Goal: Task Accomplishment & Management: Manage account settings

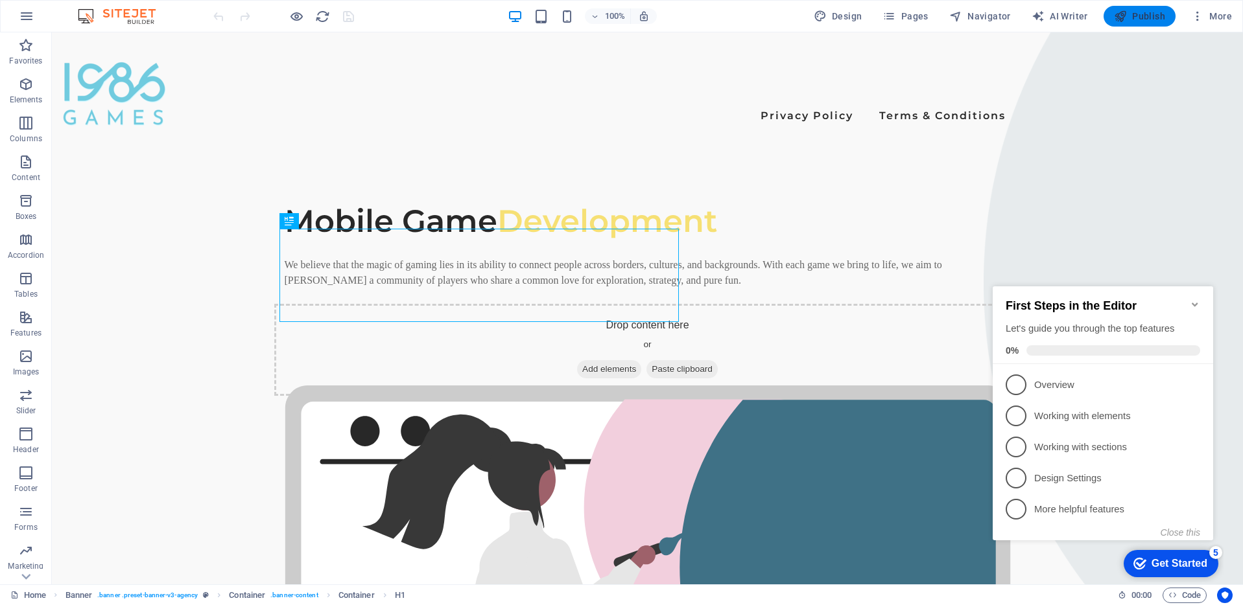
click at [1142, 15] on span "Publish" at bounding box center [1139, 16] width 51 height 13
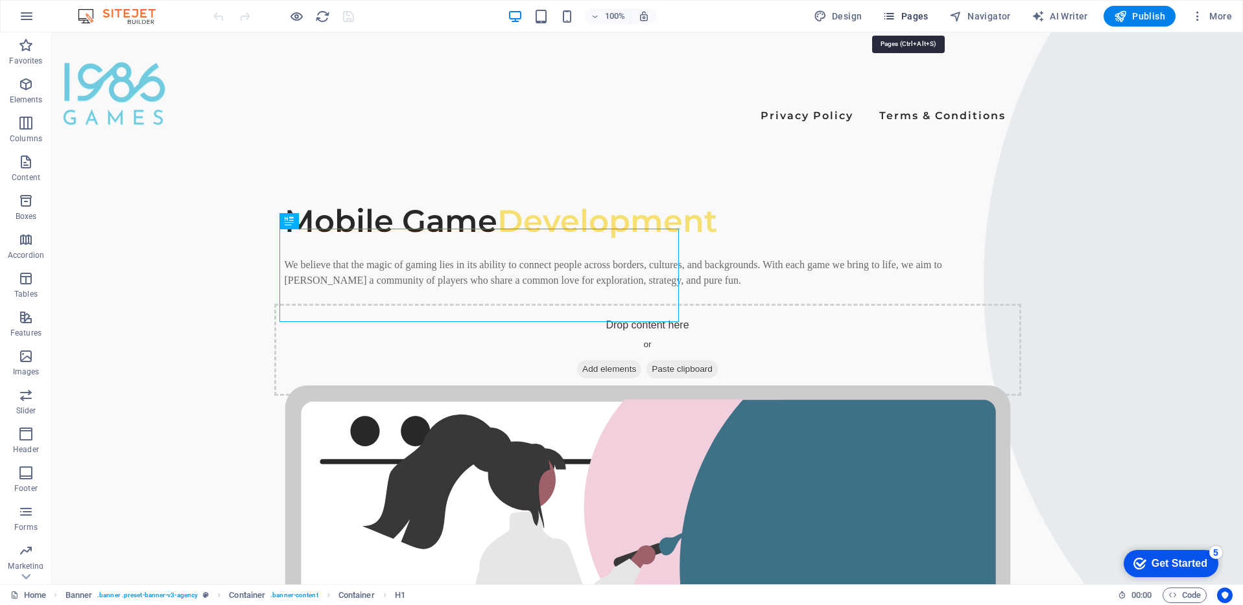
click at [915, 14] on span "Pages" at bounding box center [904, 16] width 45 height 13
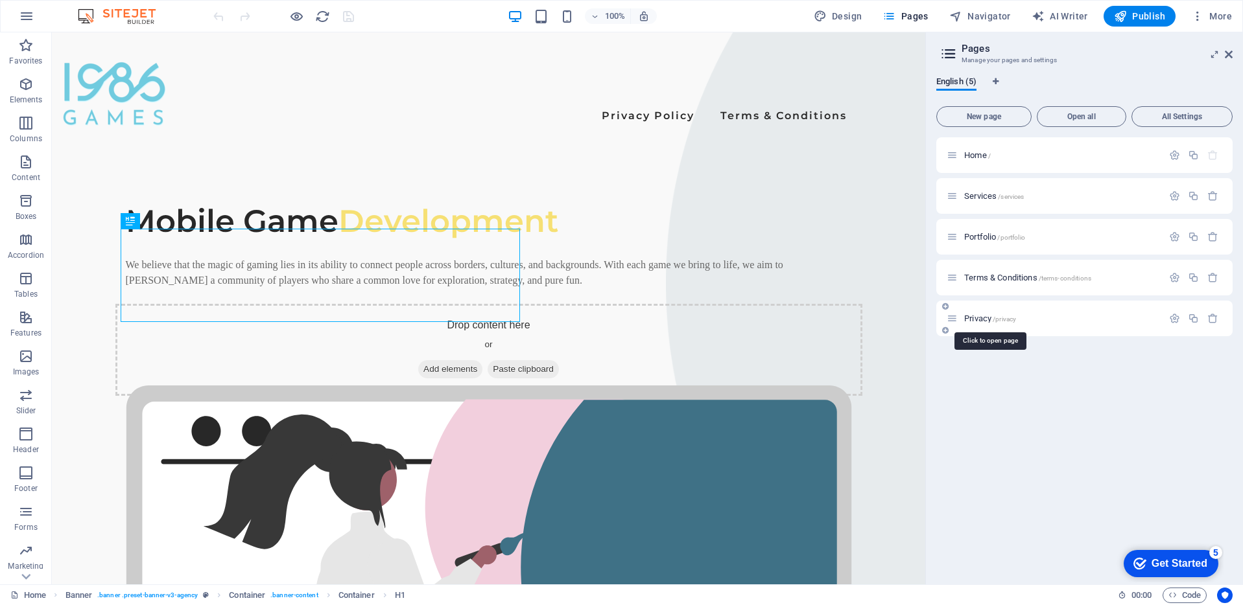
click at [987, 318] on span "Privacy /privacy" at bounding box center [990, 319] width 52 height 10
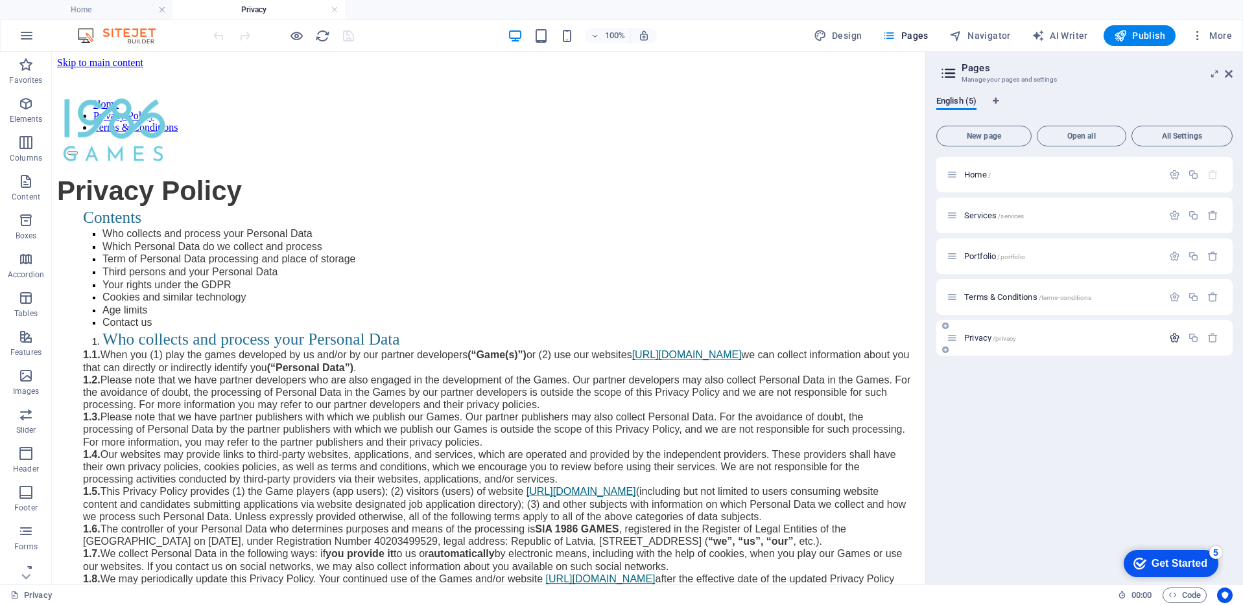
click at [1170, 337] on icon "button" at bounding box center [1174, 338] width 11 height 11
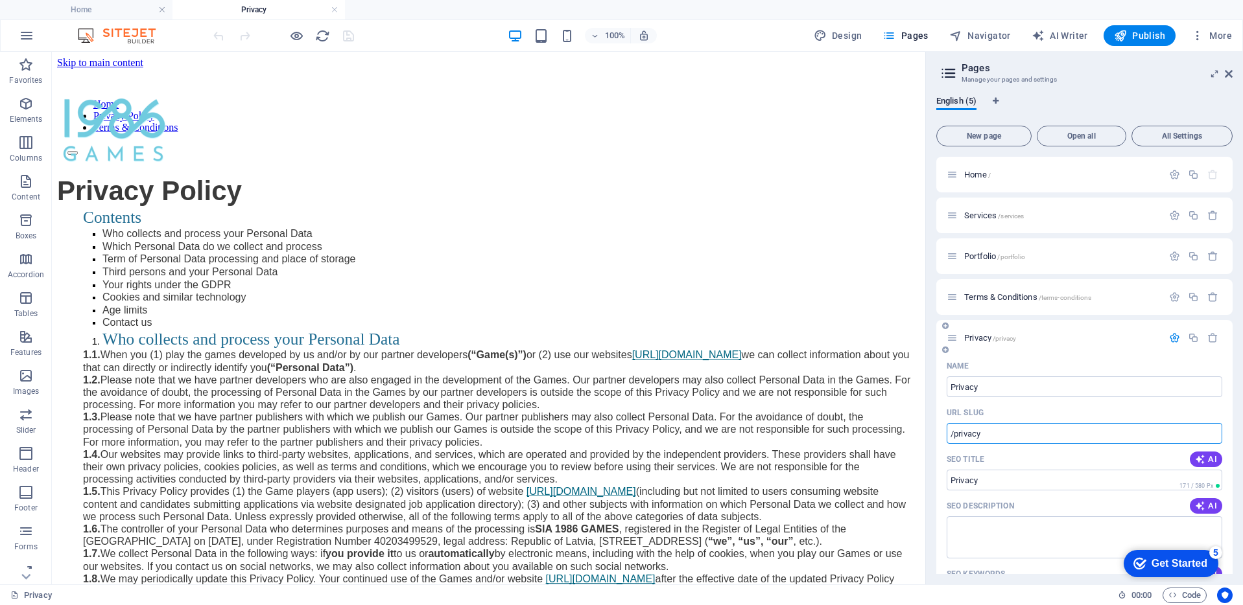
click at [985, 436] on input "/privacy" at bounding box center [1084, 433] width 276 height 21
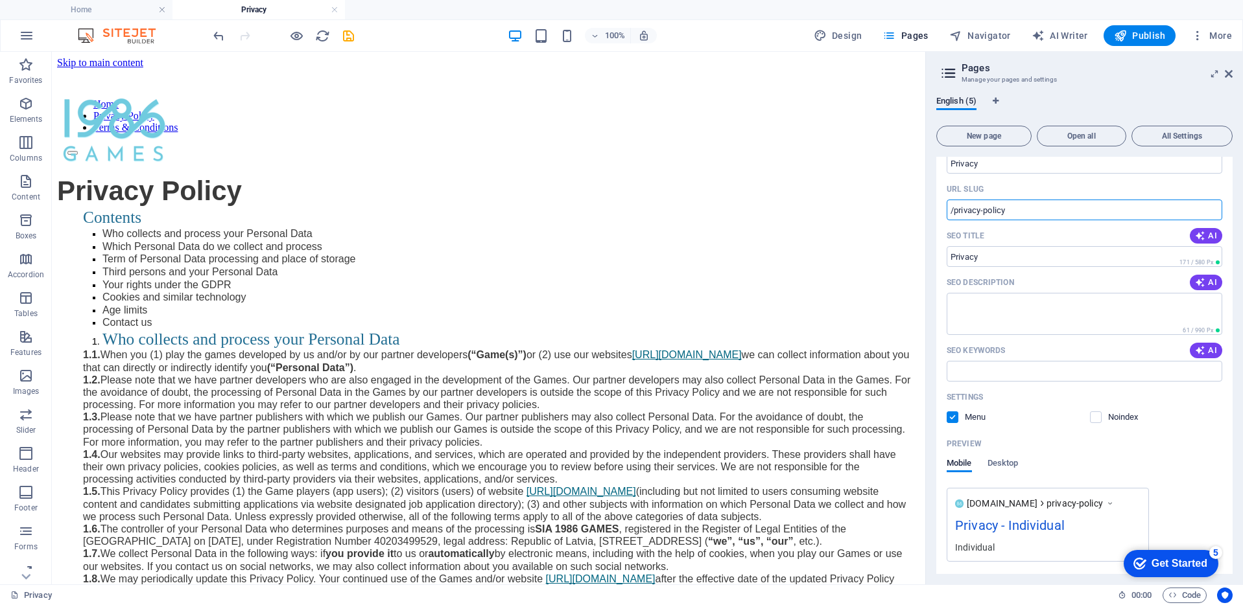
scroll to position [270, 0]
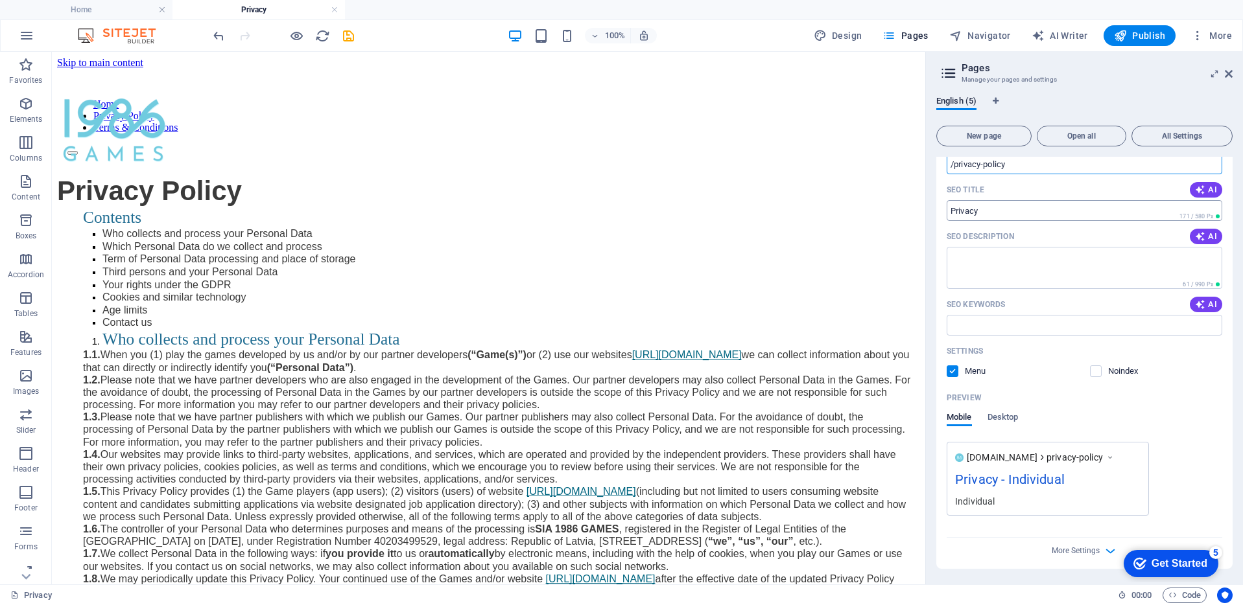
type input "/privacy-policy"
click at [998, 205] on input "Privacy" at bounding box center [1084, 210] width 276 height 21
click at [986, 202] on input "Privacy" at bounding box center [1084, 210] width 276 height 21
click at [982, 212] on input "Privacy" at bounding box center [1084, 210] width 276 height 21
type input "Privacy Policy"
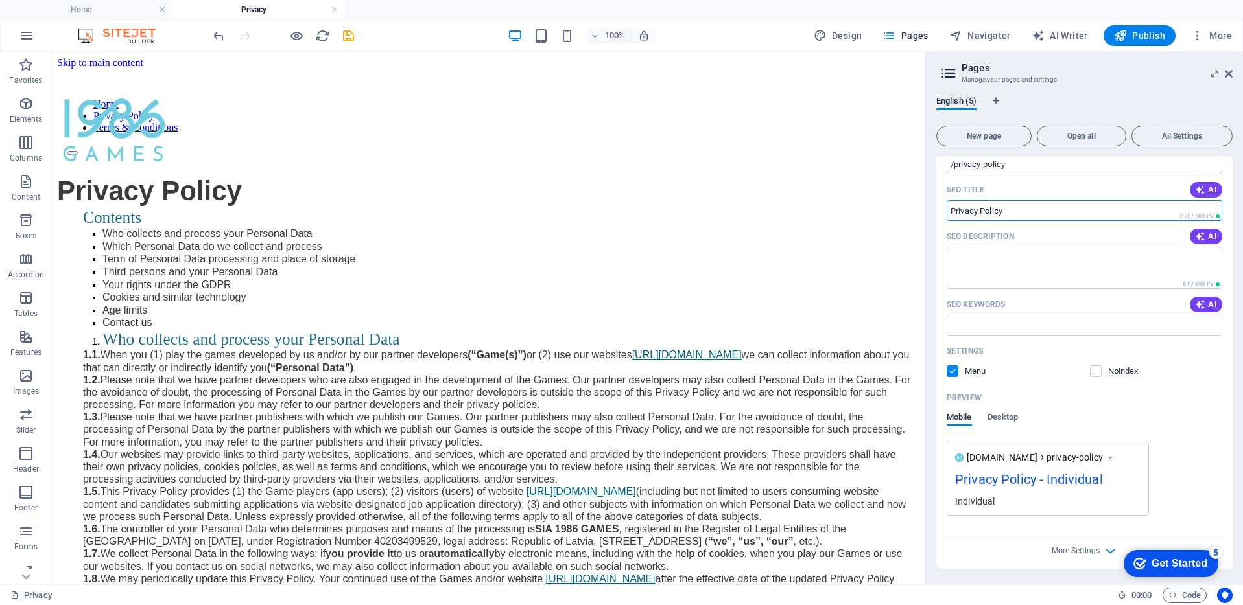
click at [1022, 230] on div "SEO Description AI" at bounding box center [1084, 236] width 276 height 21
click at [976, 320] on input "SEO Keywords" at bounding box center [1084, 325] width 276 height 21
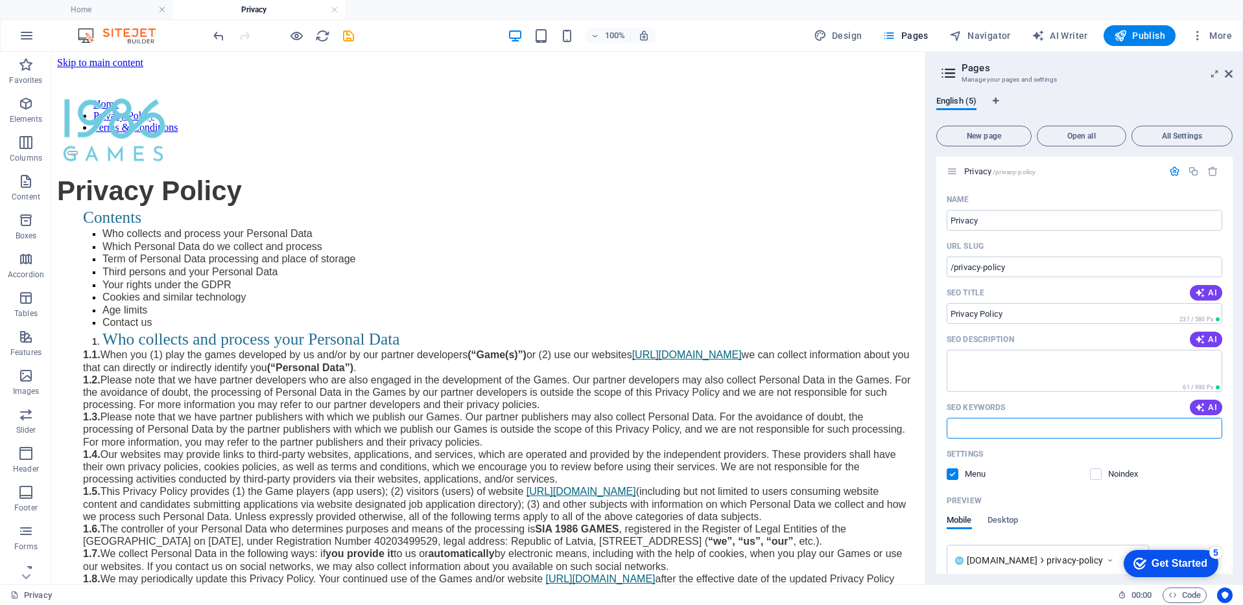
scroll to position [16, 0]
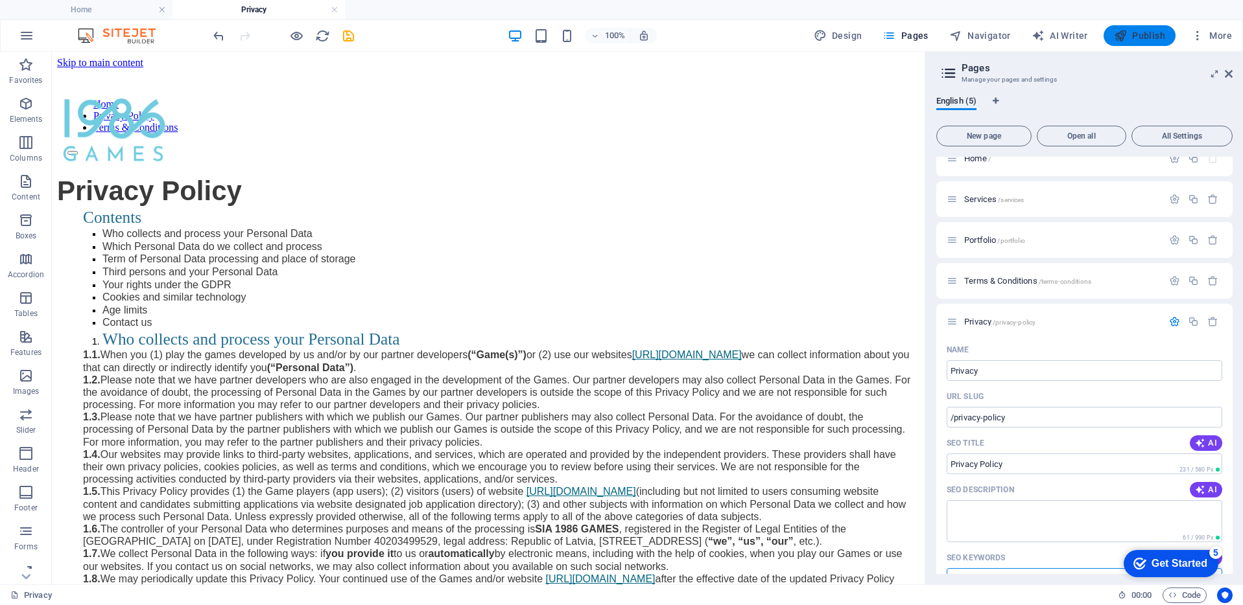
click at [1131, 38] on span "Publish" at bounding box center [1139, 35] width 51 height 13
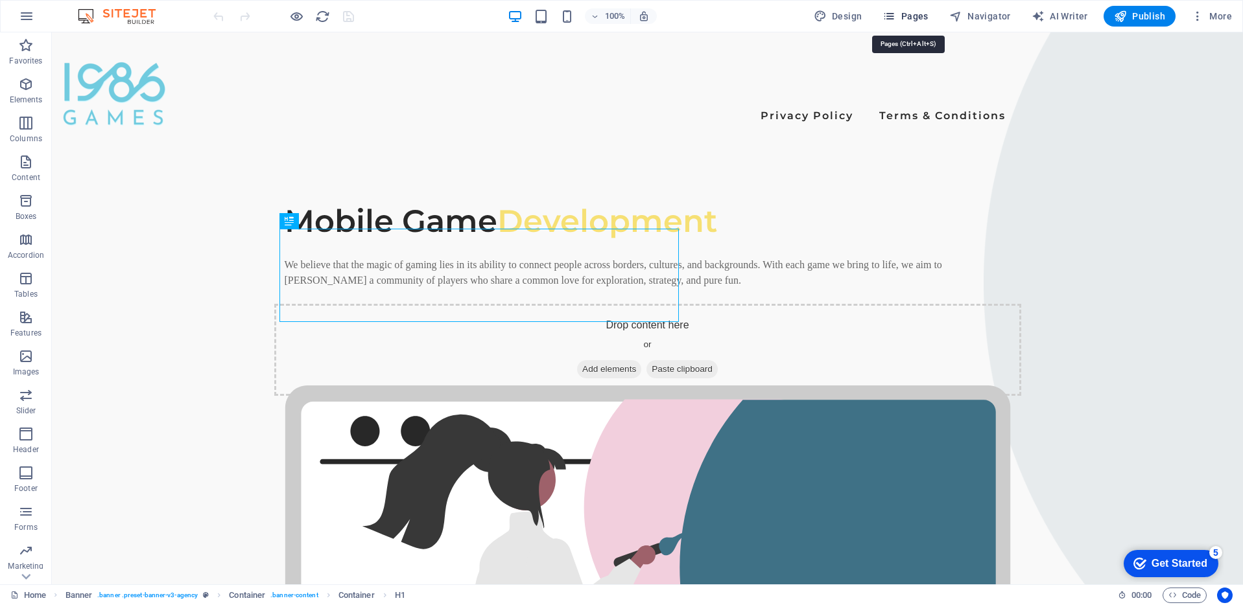
click at [910, 21] on span "Pages" at bounding box center [904, 16] width 45 height 13
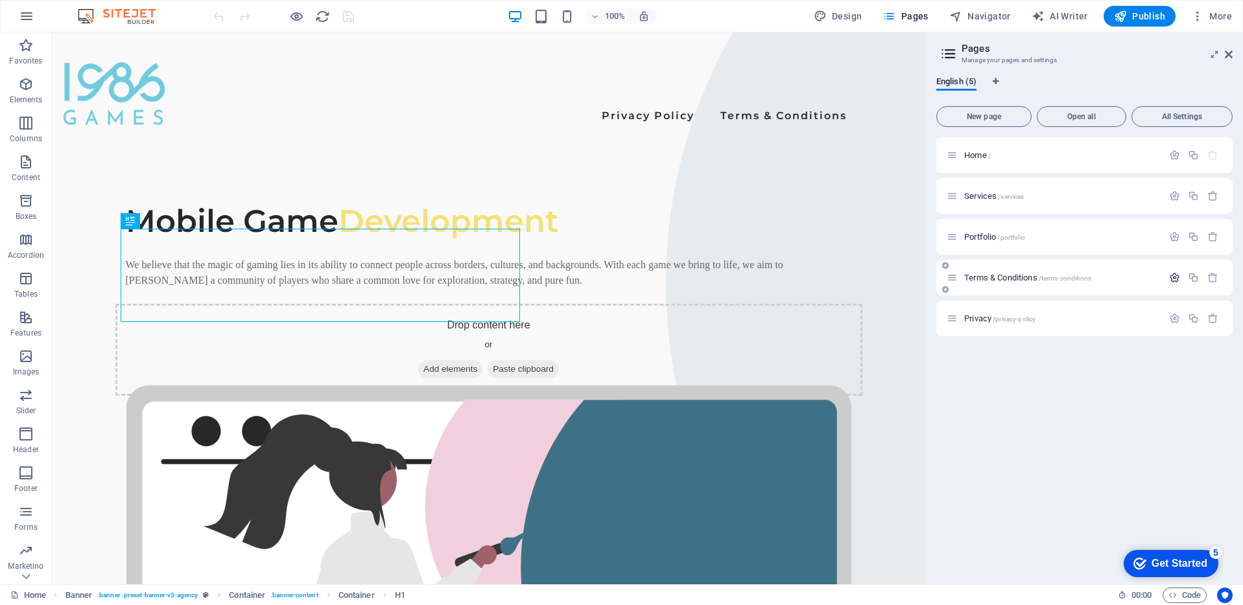
click at [1175, 280] on icon "button" at bounding box center [1174, 277] width 11 height 11
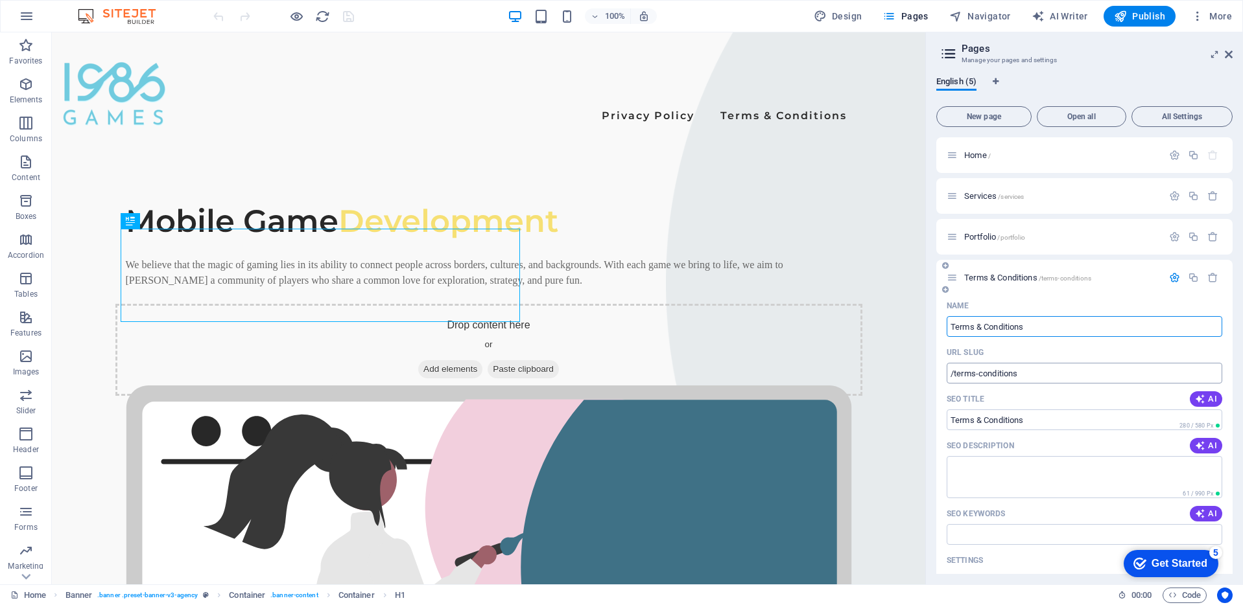
click at [979, 375] on input "/terms-conditions" at bounding box center [1084, 373] width 276 height 21
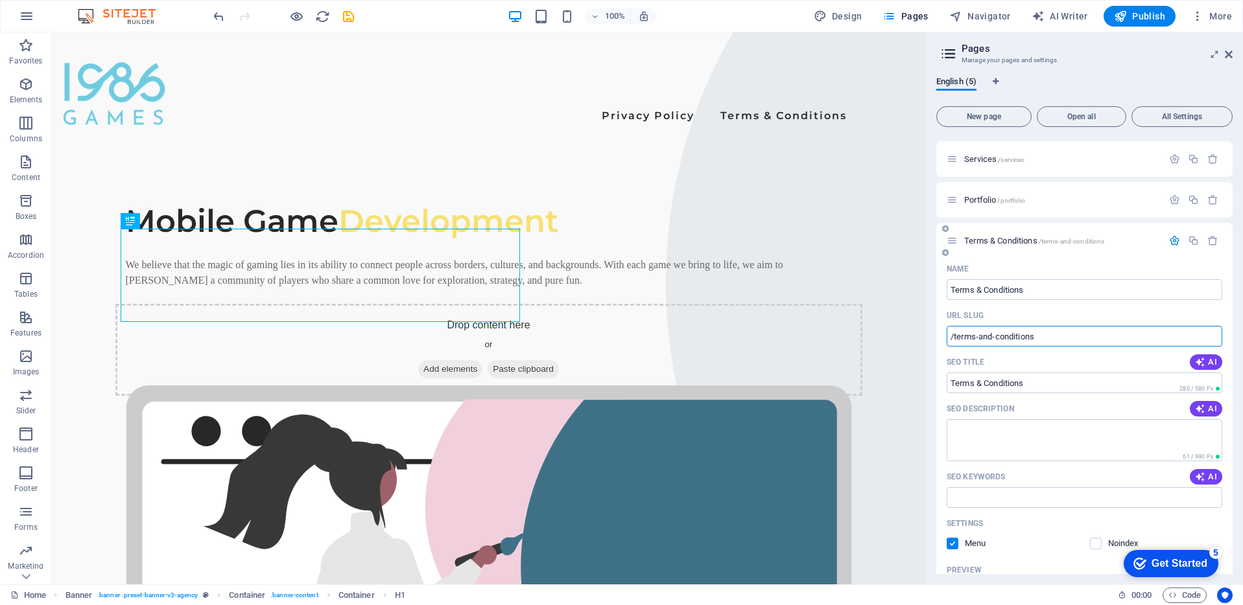
scroll to position [38, 0]
type input "/terms-and-conditions"
click at [1068, 283] on input "Terms & Conditions" at bounding box center [1084, 289] width 276 height 21
click at [1139, 17] on span "Publish" at bounding box center [1139, 16] width 51 height 13
